Goal: Task Accomplishment & Management: Complete application form

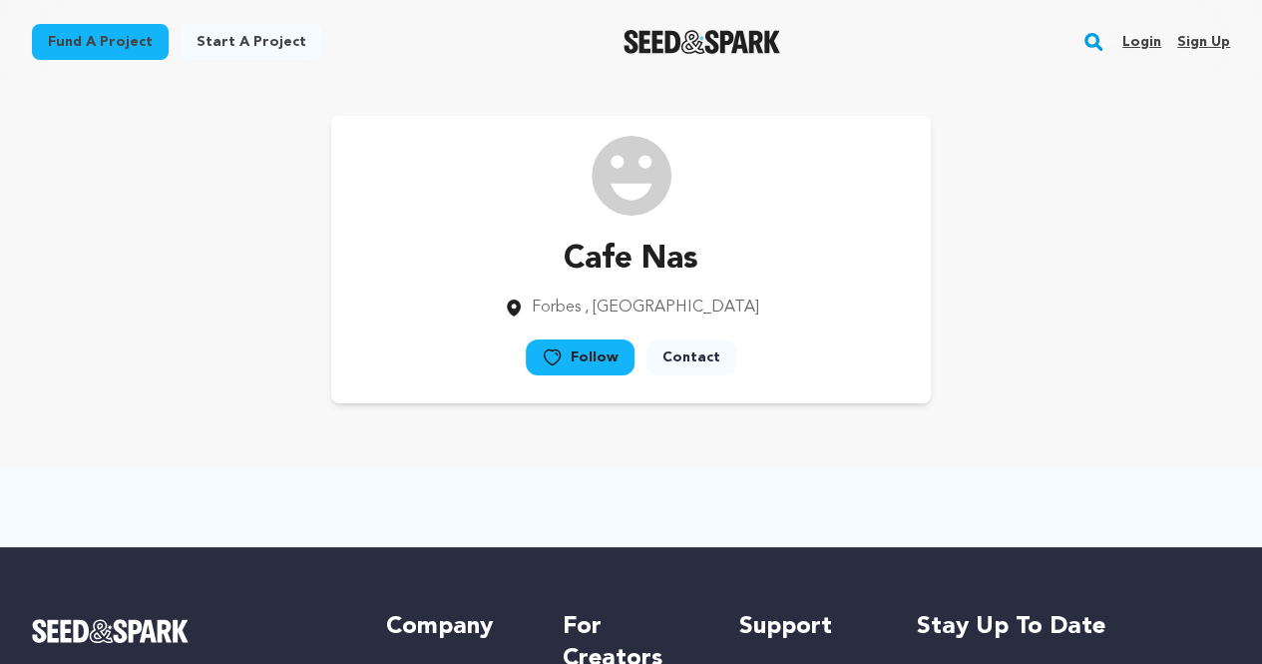
click at [1216, 41] on link "Sign up" at bounding box center [1204, 42] width 53 height 32
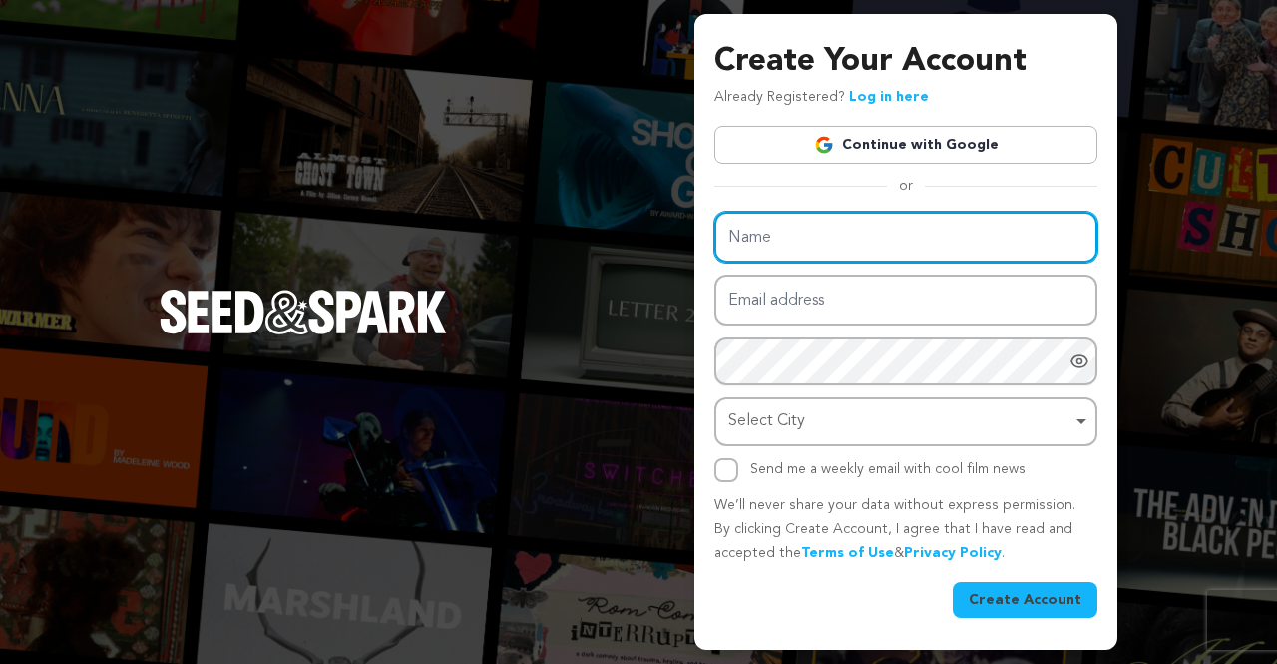
click at [880, 213] on input "Name" at bounding box center [905, 237] width 383 height 51
paste input "Brandon Barrett Simmerer Insurance"
type input "Brandon Barrett Simmerer Insurance"
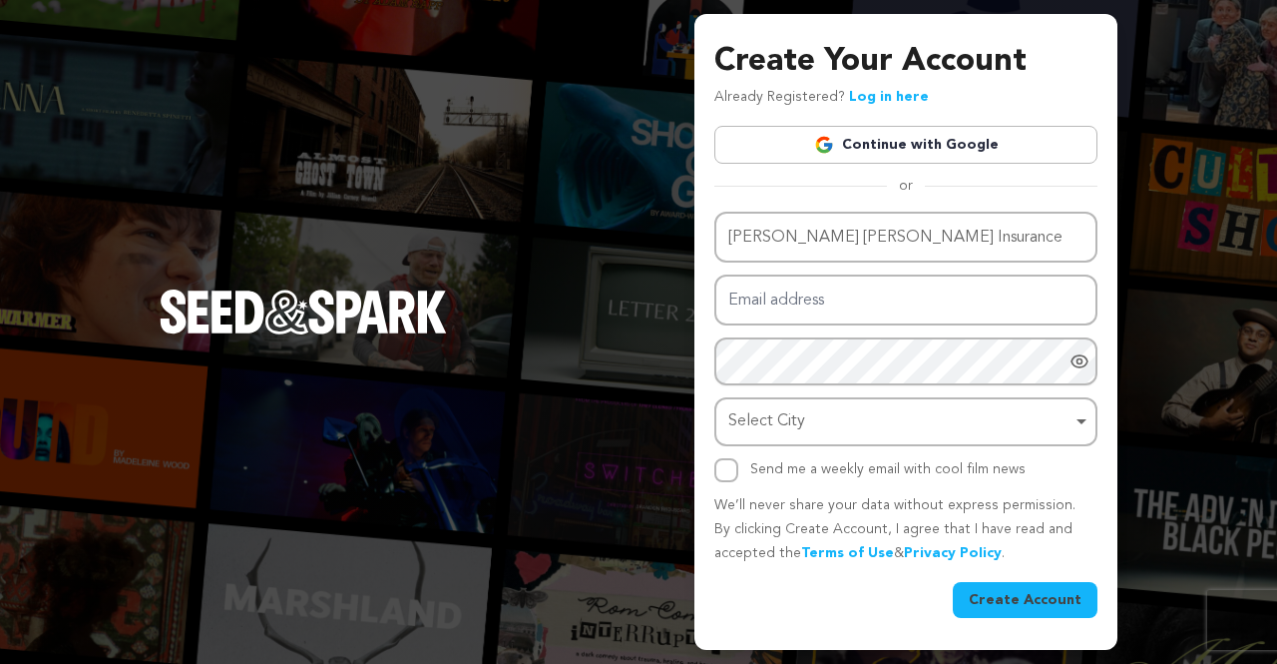
click at [876, 272] on div "Name Brandon Barrett Simmerer Insurance Email address Password Password must ha…" at bounding box center [905, 347] width 383 height 270
click at [864, 295] on input "Email address" at bounding box center [905, 299] width 383 height 51
paste input "hepymoko@forexzig.com"
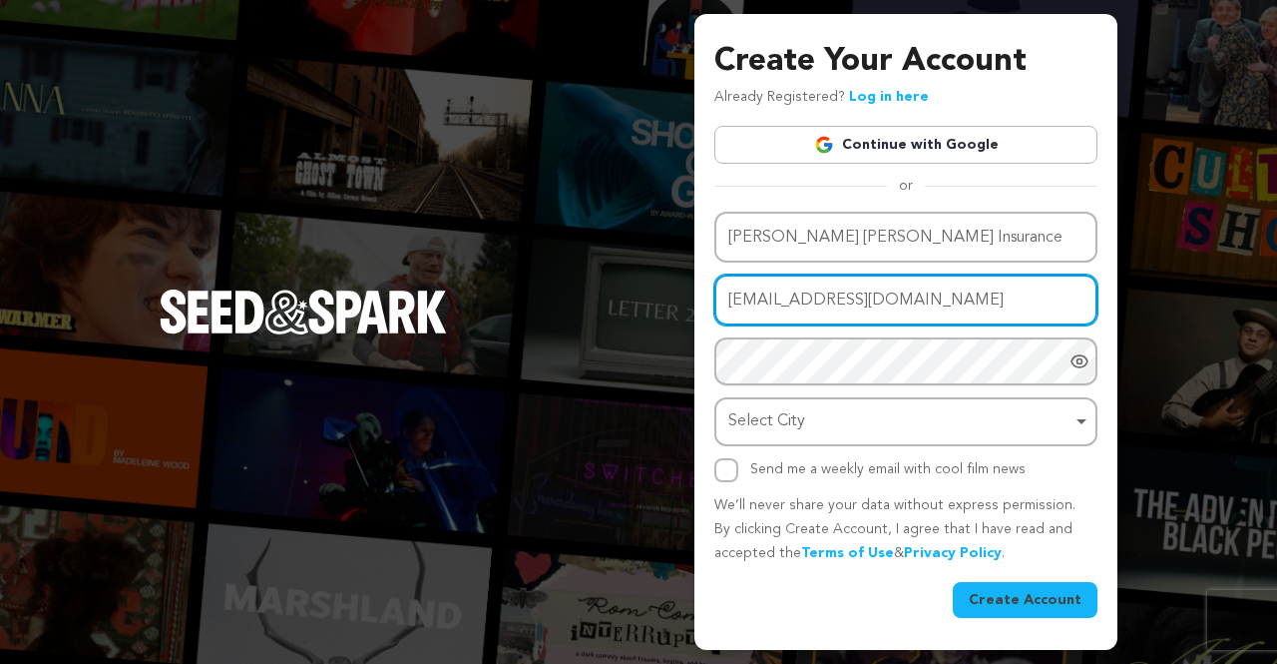
type input "hepymoko@forexzig.com"
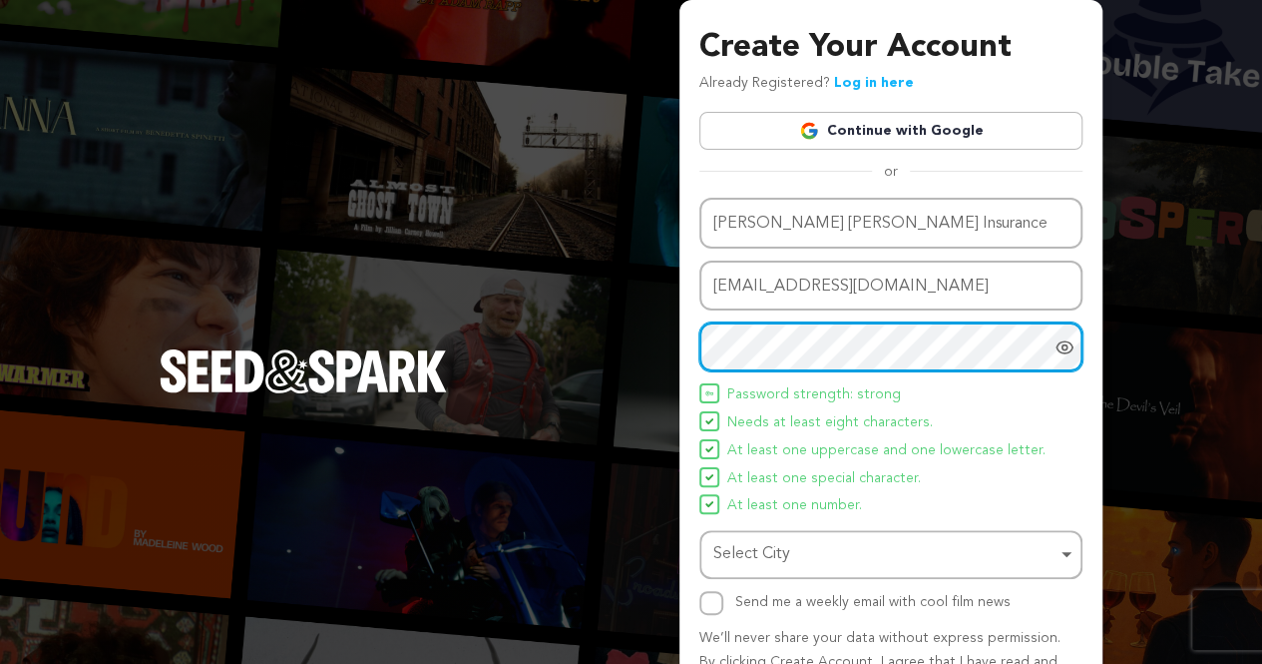
click at [788, 531] on div "Select City Select City Remove item" at bounding box center [891, 554] width 383 height 49
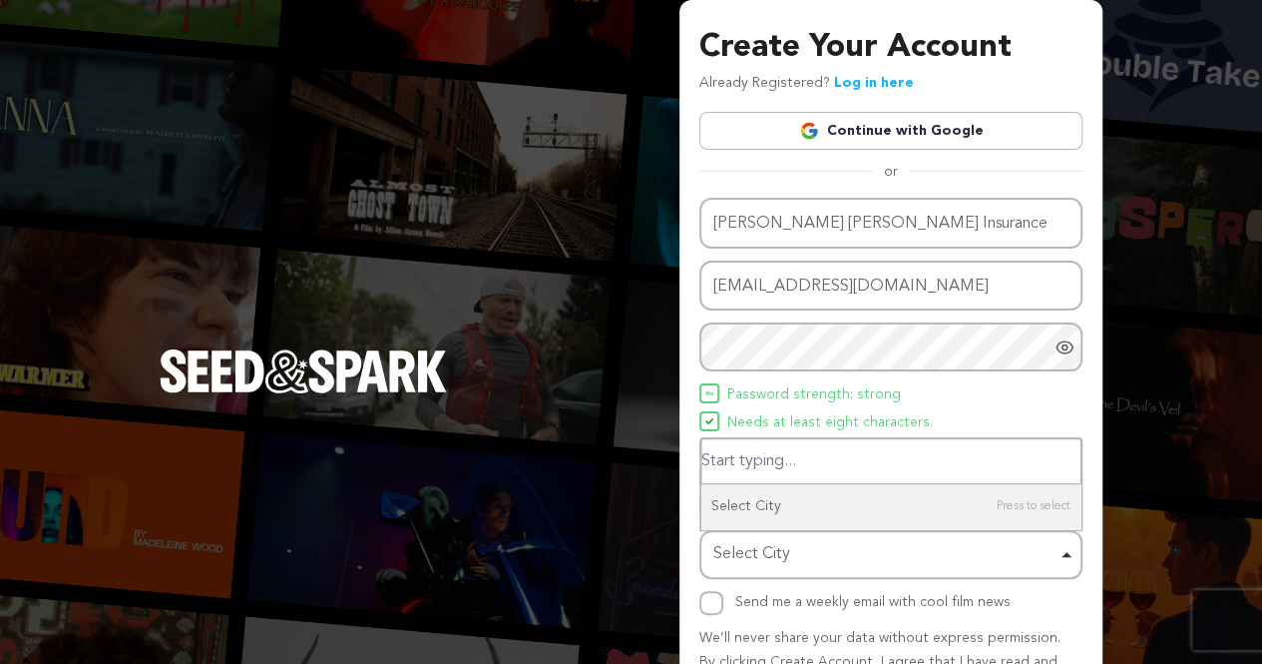
paste input "5935 Hopkins Rd Suite 203, Richmond, VA 23234, United States"
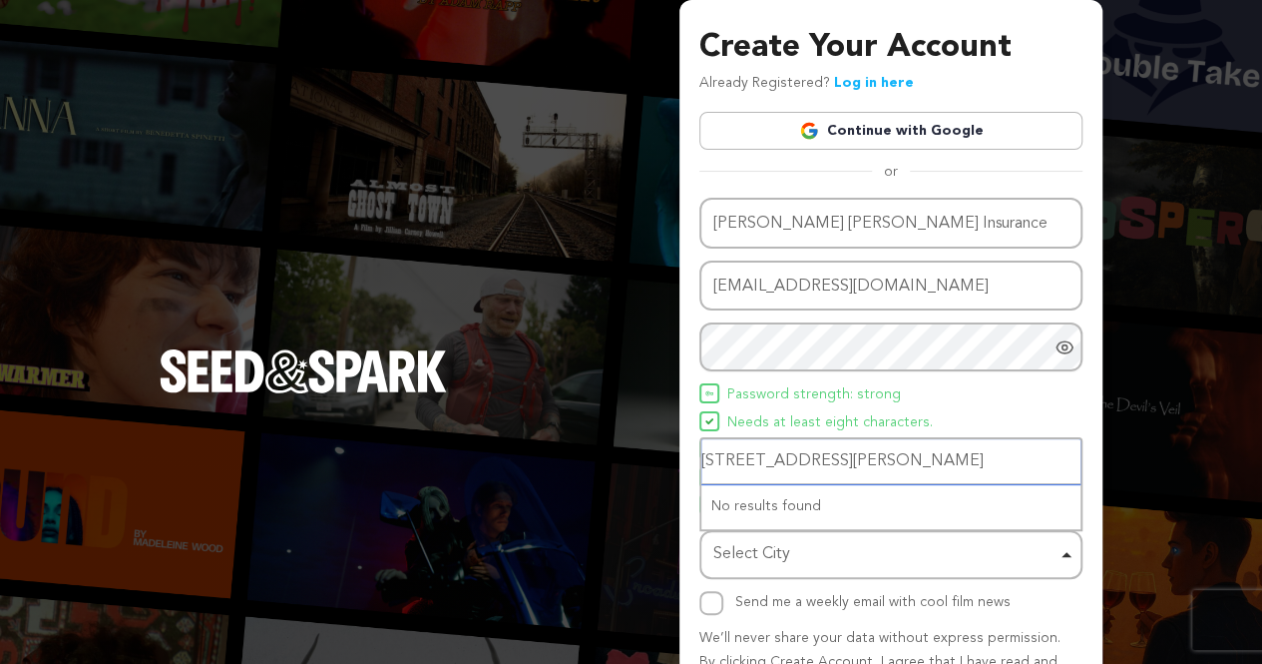
click at [943, 467] on input "5935 Hopkins Rd Suite 203, Richmond, VA 23234, United States" at bounding box center [891, 461] width 379 height 45
click at [844, 452] on input "5935 Hopkins Rd Suite 203, Richmond, VA , United States" at bounding box center [891, 461] width 379 height 45
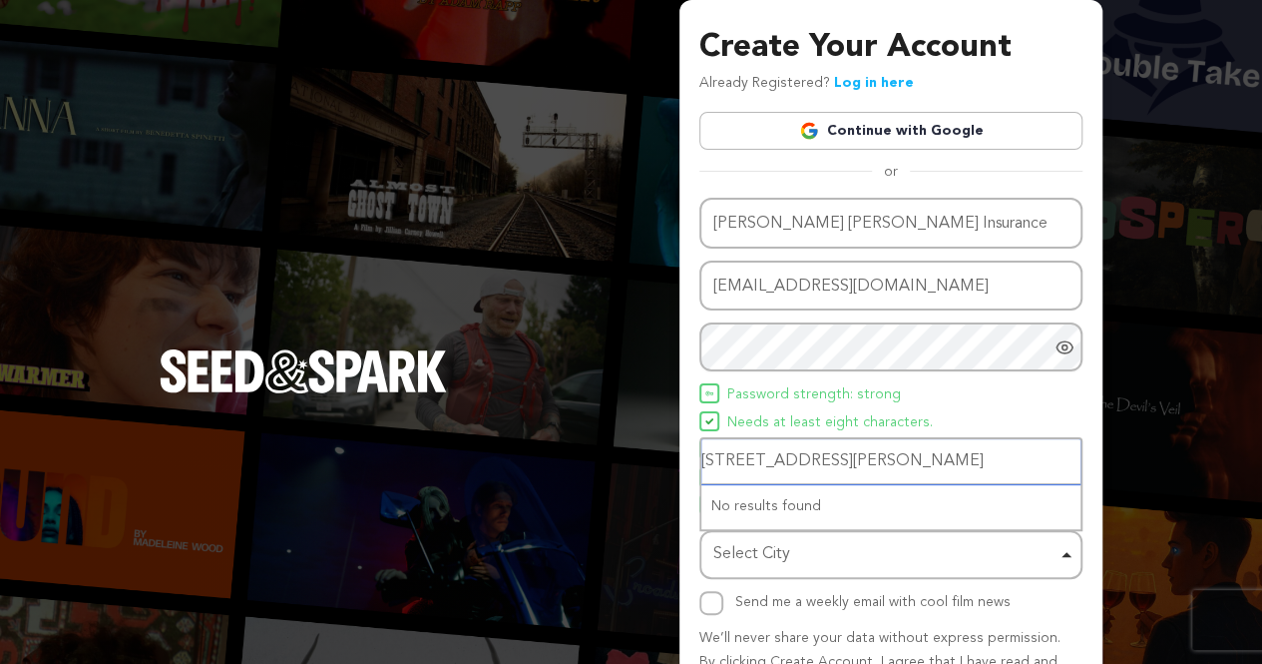
scroll to position [0, 4]
click at [719, 455] on input "5935 Hopkins Rd Suite , Richmond, VA , United States" at bounding box center [891, 461] width 379 height 45
click at [787, 457] on input "Hopkins Rd Suite , Richmond, VA , United States" at bounding box center [891, 461] width 379 height 45
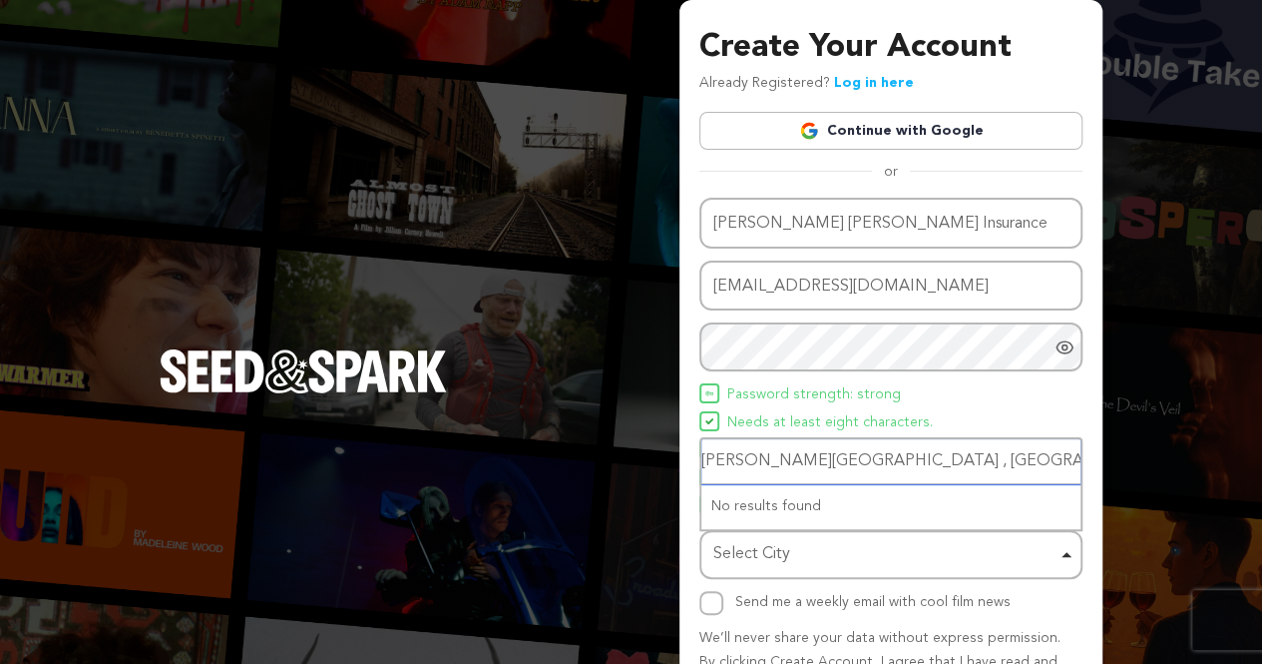
click at [769, 456] on input "Hopkins Rd Suite , Richmond, VA , United States" at bounding box center [891, 461] width 379 height 45
type input "Hopkins Suite , Richmond, VA , United States"
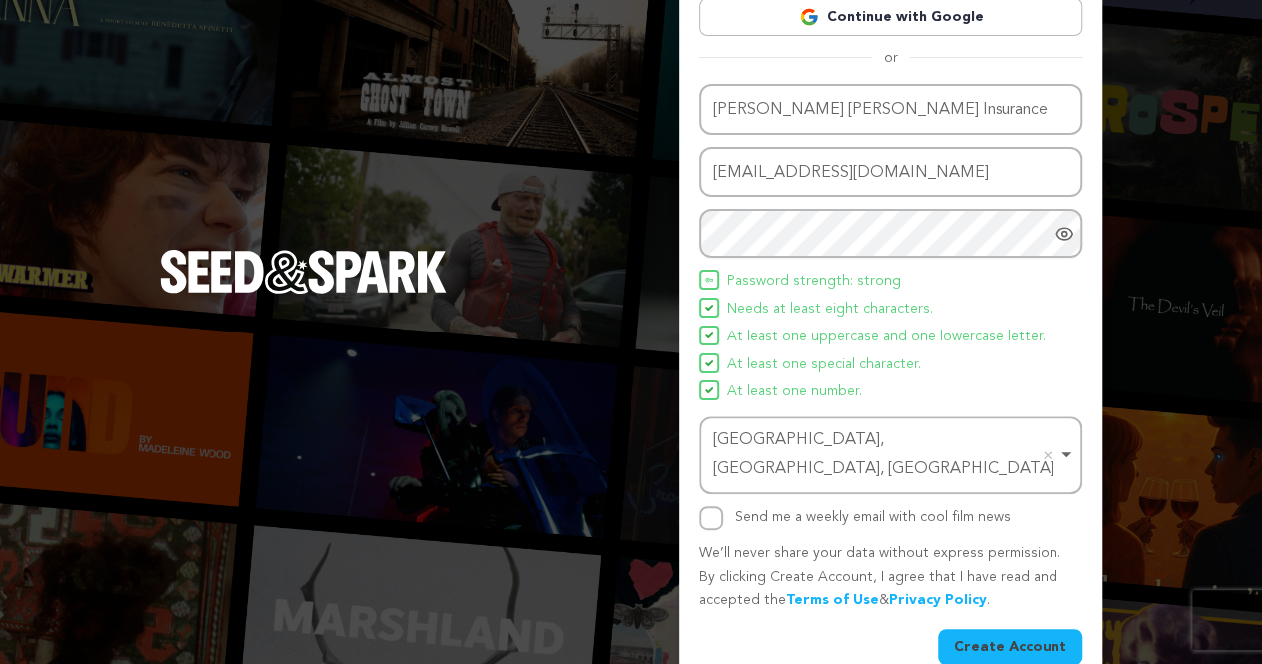
scroll to position [118, 0]
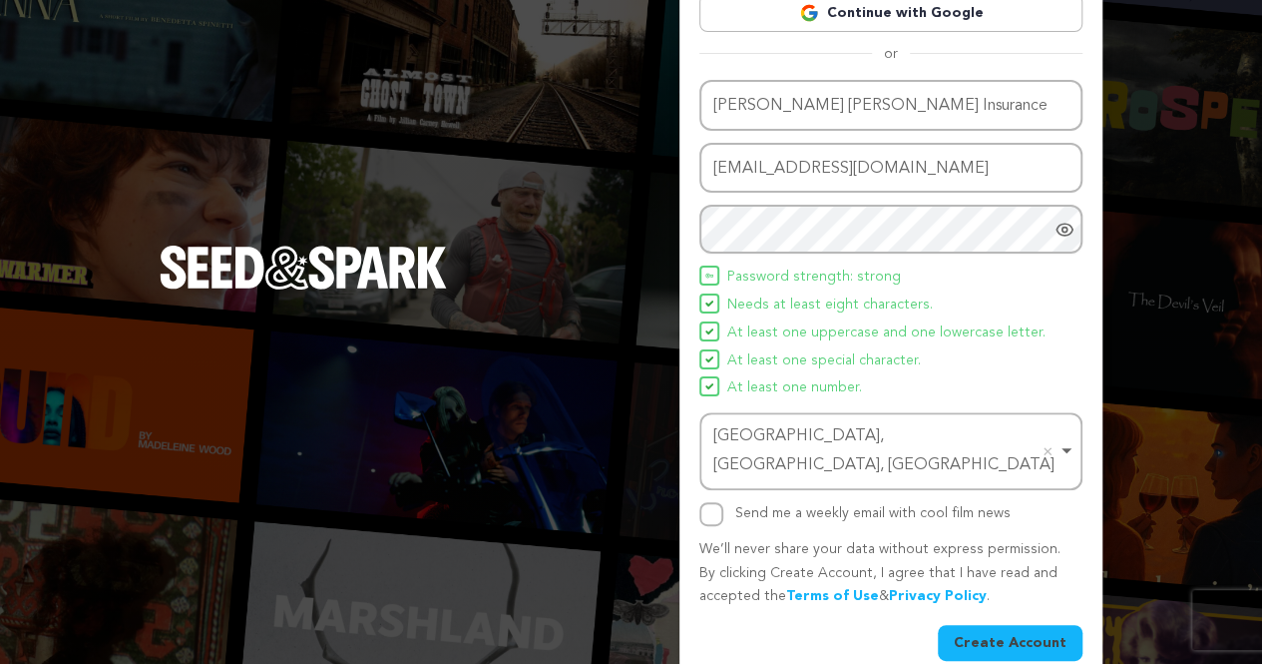
click at [1014, 625] on button "Create Account" at bounding box center [1010, 643] width 145 height 36
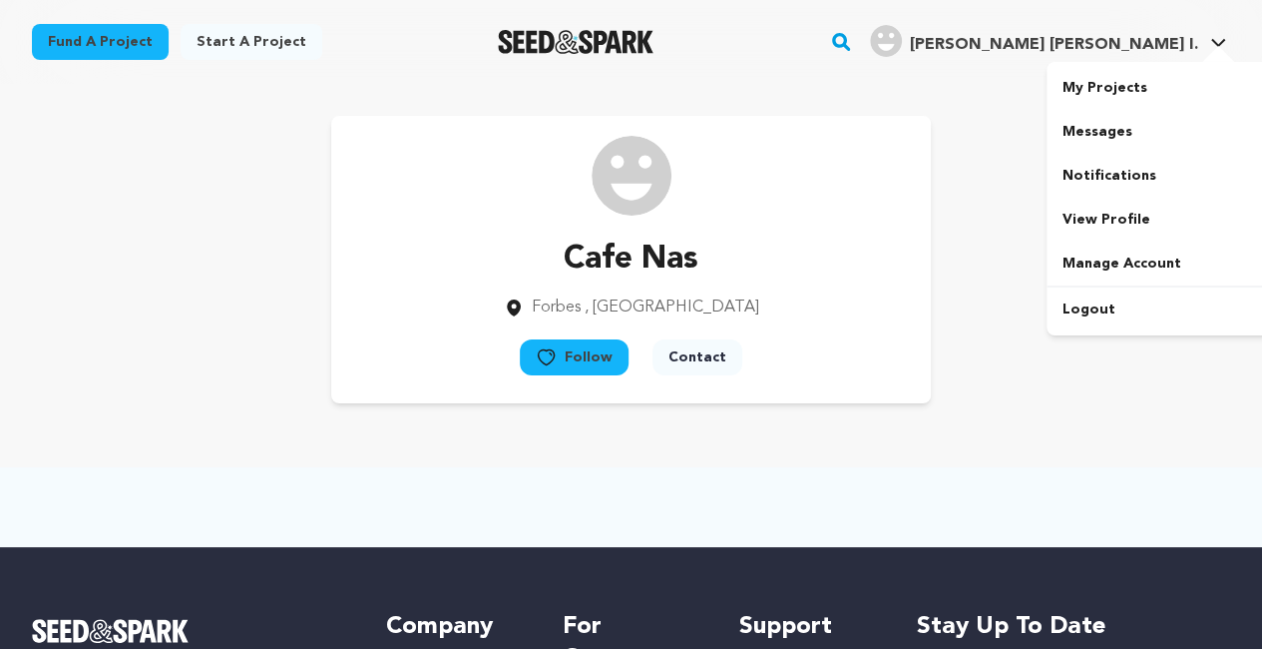
drag, startPoint x: 1135, startPoint y: 225, endPoint x: 1012, endPoint y: 178, distance: 131.4
click at [1135, 225] on link "View Profile" at bounding box center [1159, 220] width 224 height 44
